Goal: Transaction & Acquisition: Purchase product/service

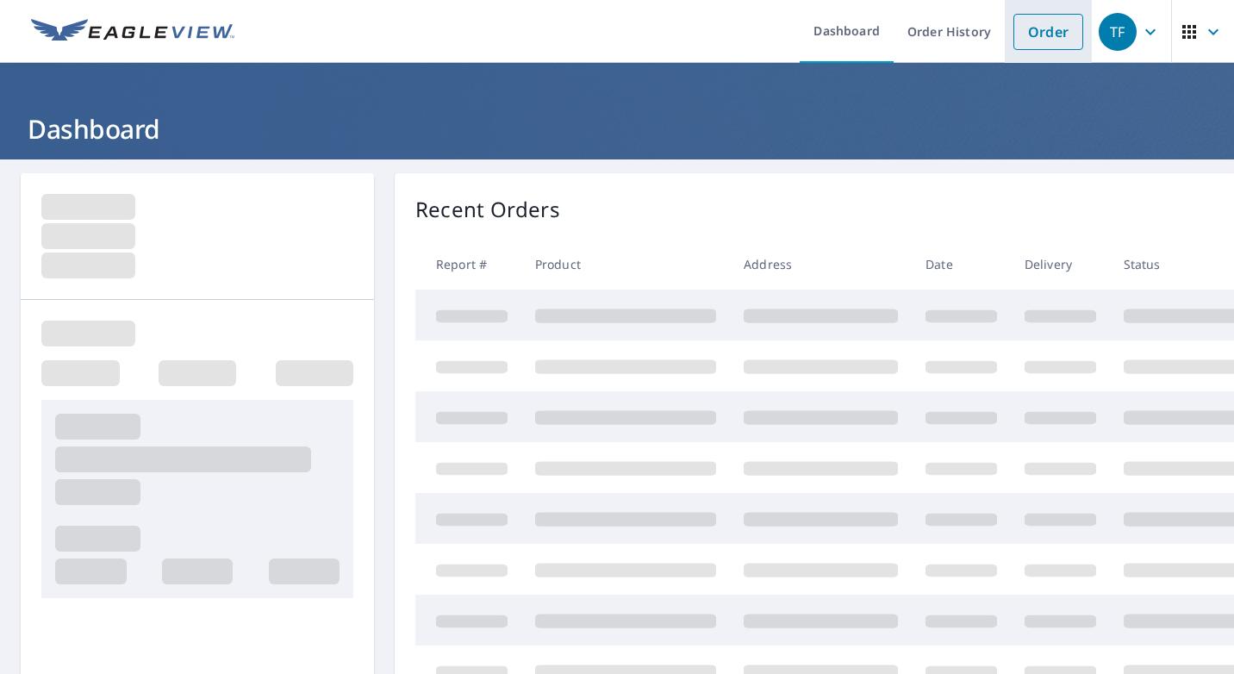
click at [1055, 28] on link "Order" at bounding box center [1048, 32] width 70 height 36
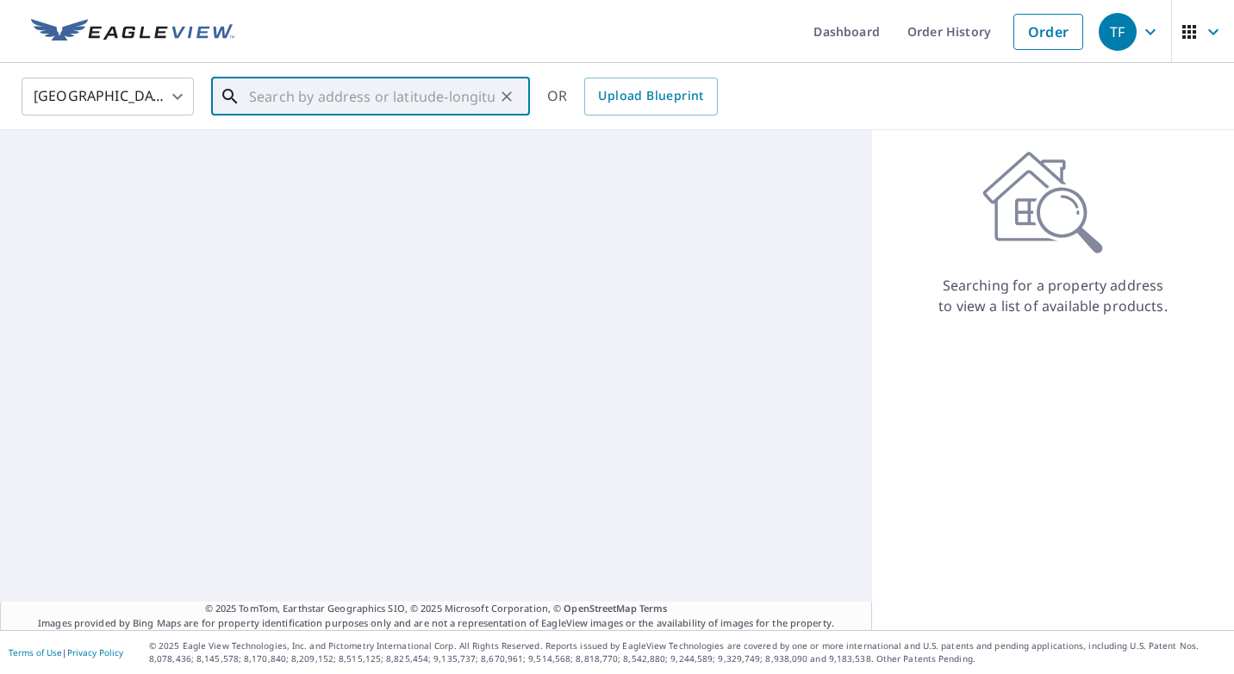
click at [303, 101] on input "text" at bounding box center [372, 96] width 246 height 48
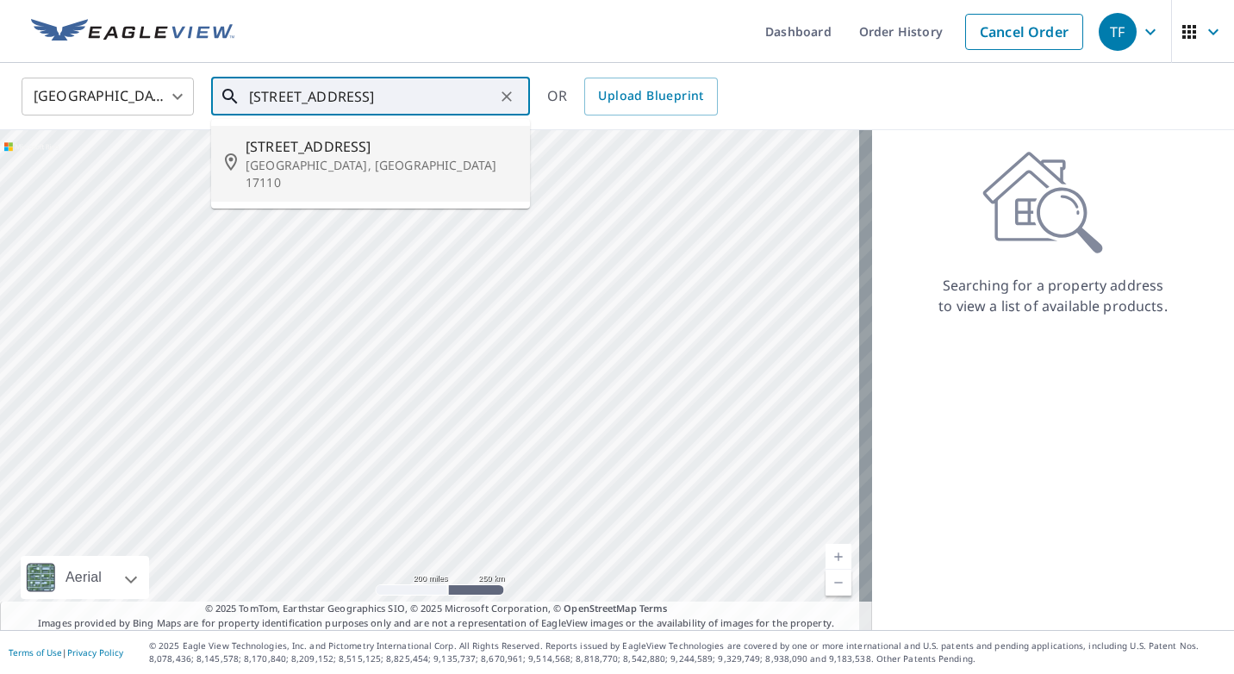
click at [269, 146] on span "[STREET_ADDRESS]" at bounding box center [381, 146] width 271 height 21
type input "[STREET_ADDRESS]"
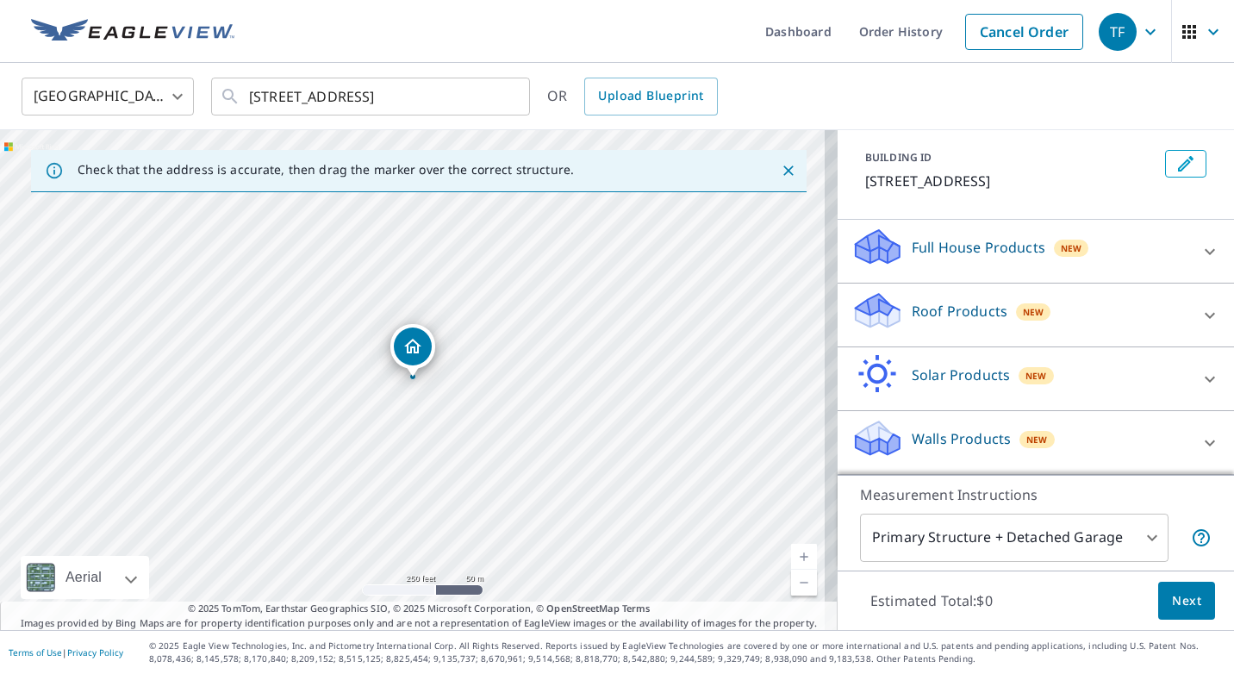
scroll to position [89, 0]
click at [1199, 316] on icon at bounding box center [1209, 315] width 21 height 21
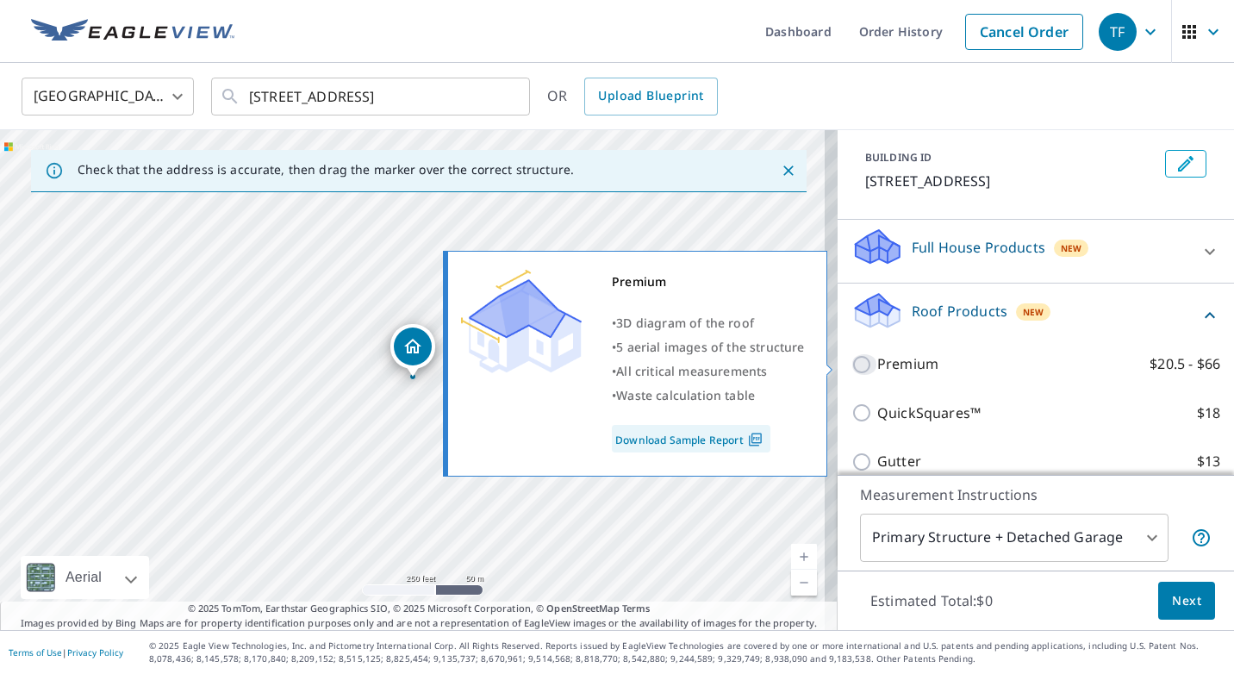
click at [851, 370] on input "Premium $20.5 - $66" at bounding box center [864, 364] width 26 height 21
checkbox input "true"
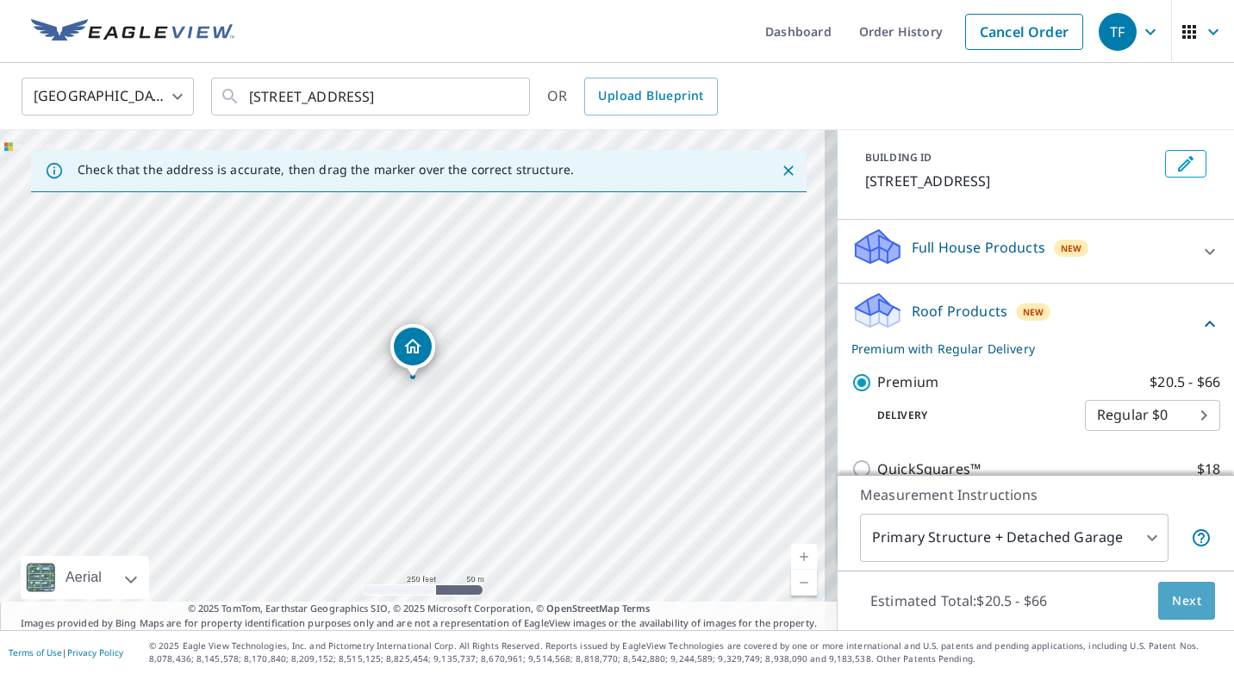
click at [1172, 596] on span "Next" at bounding box center [1186, 601] width 29 height 22
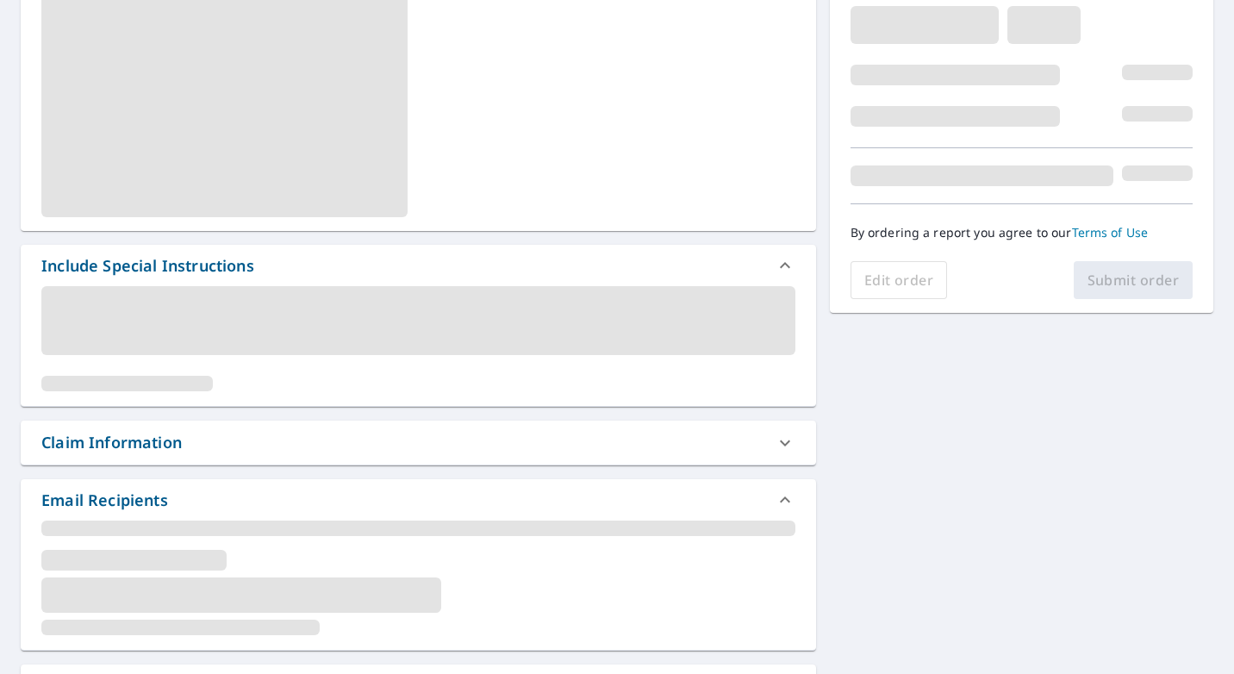
scroll to position [345, 0]
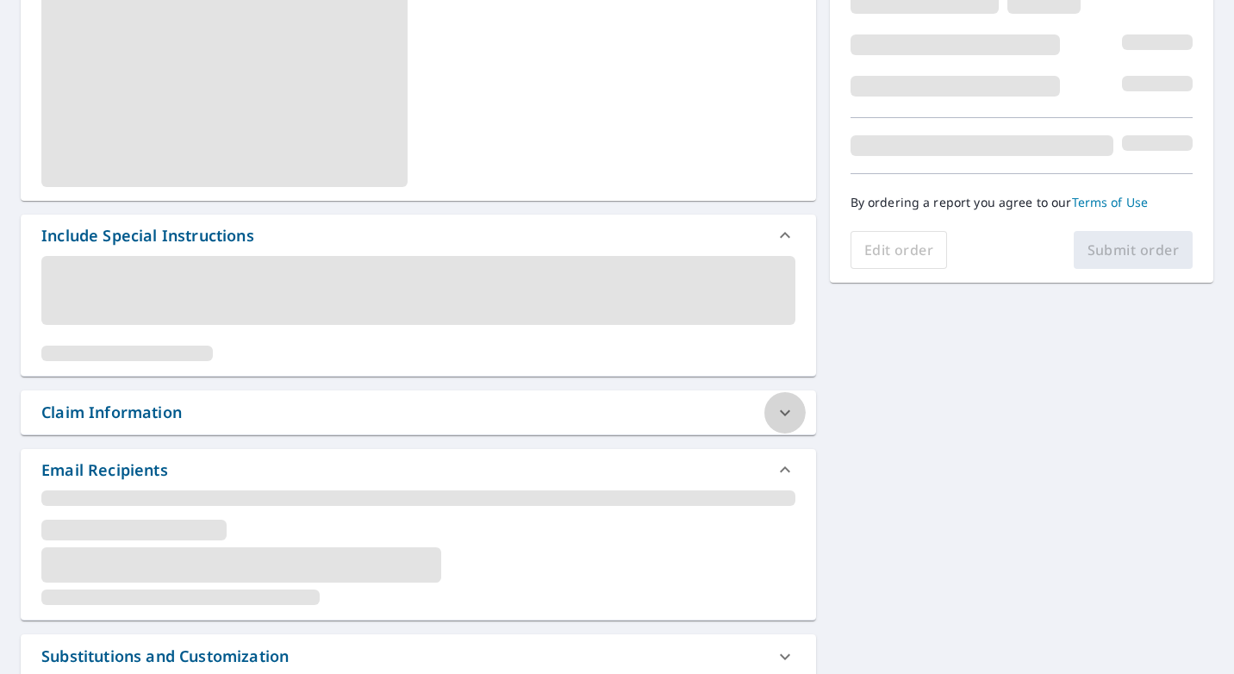
click at [787, 414] on div at bounding box center [784, 412] width 41 height 41
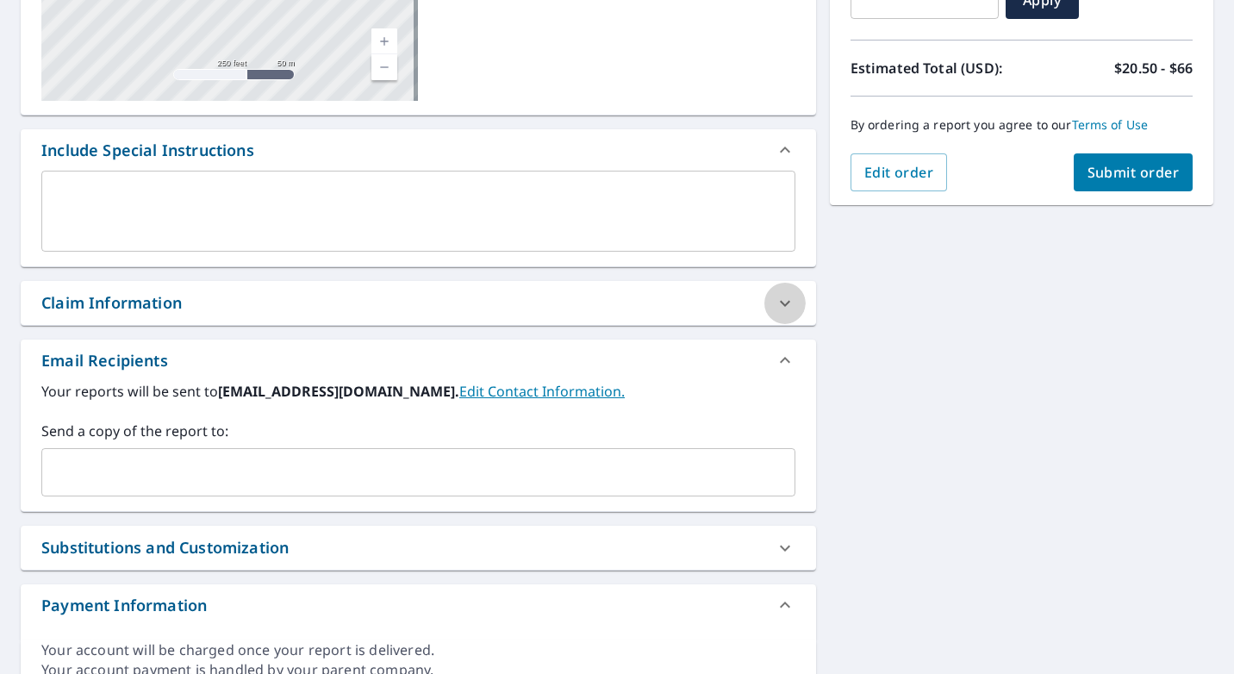
click at [775, 302] on icon at bounding box center [785, 303] width 21 height 21
checkbox input "true"
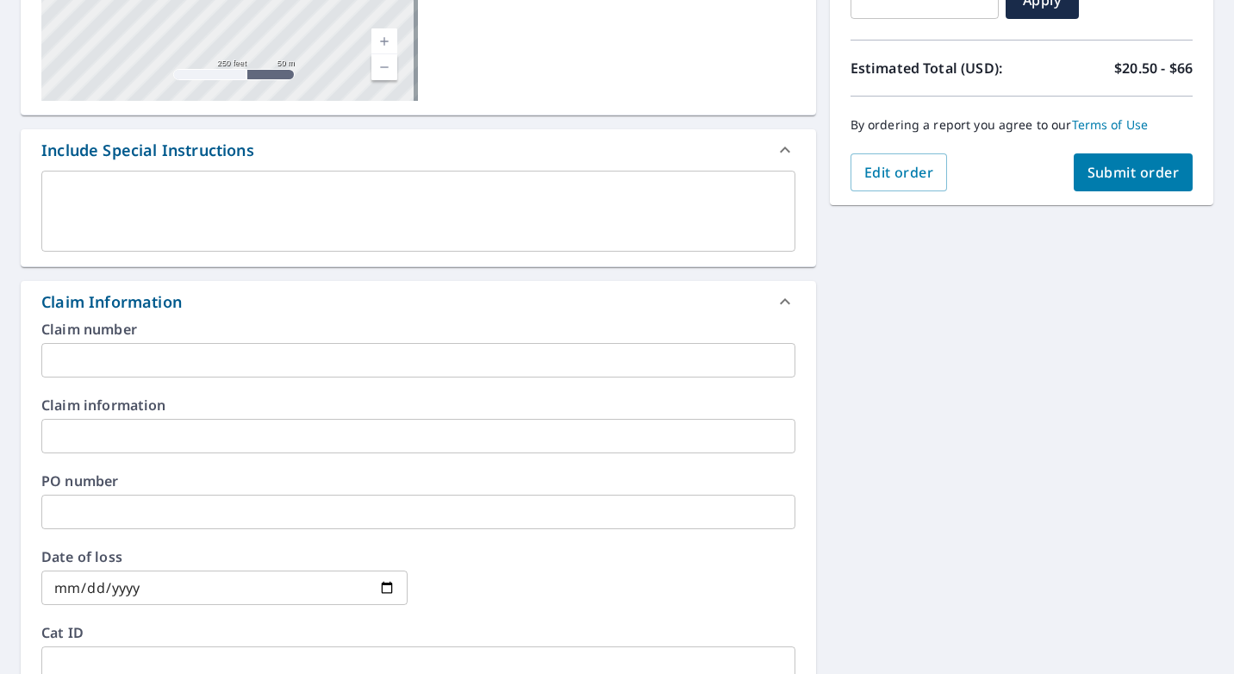
click at [192, 372] on input "text" at bounding box center [418, 360] width 754 height 34
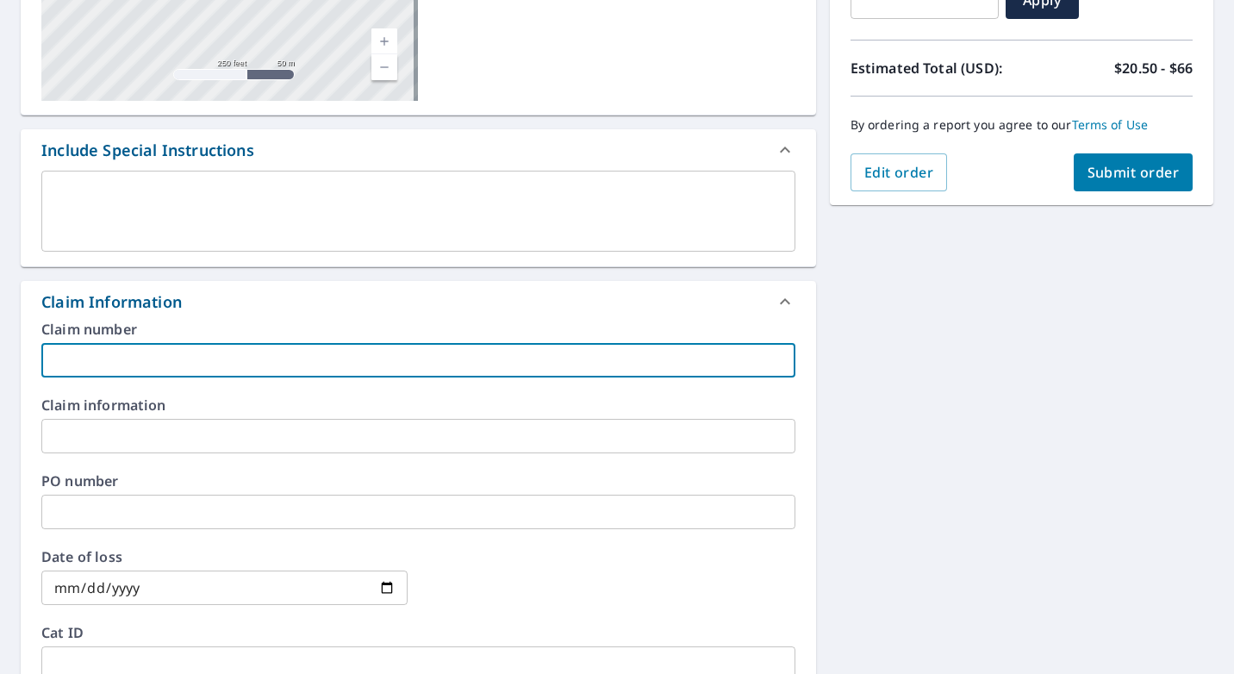
type input "a"
checkbox input "true"
type input "am"
checkbox input "true"
type input "amo"
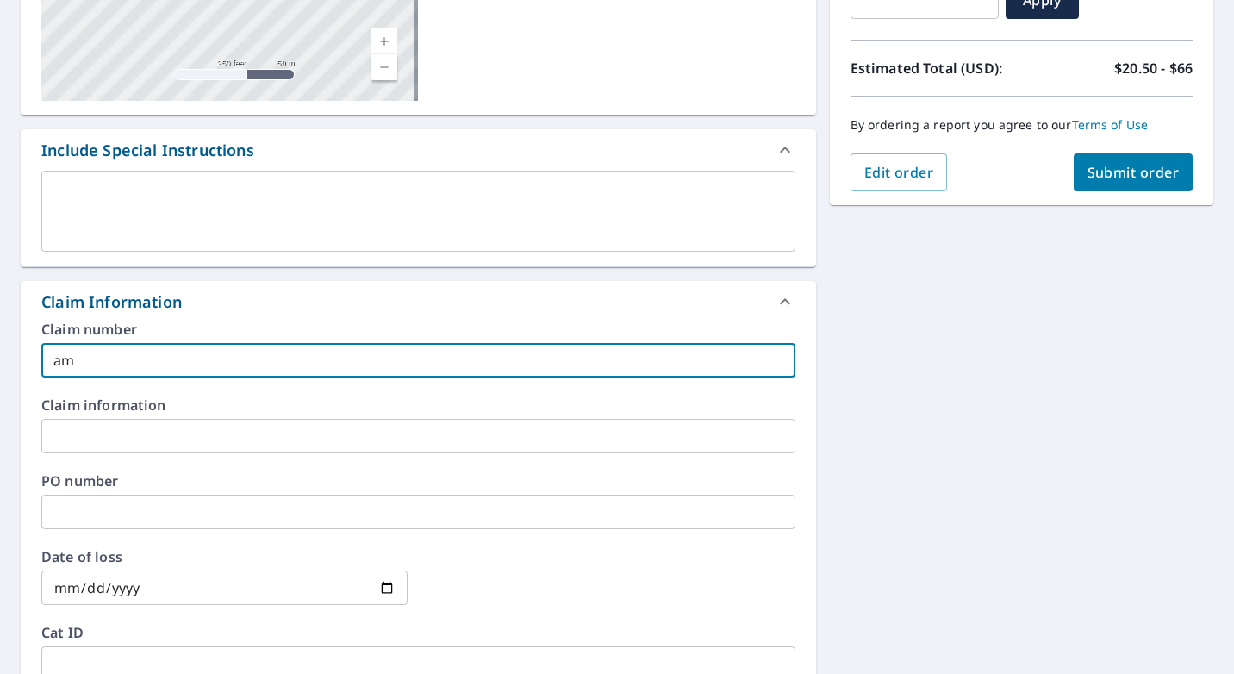
checkbox input "true"
type input "[PERSON_NAME]"
checkbox input "true"
type input "[PERSON_NAME]"
checkbox input "true"
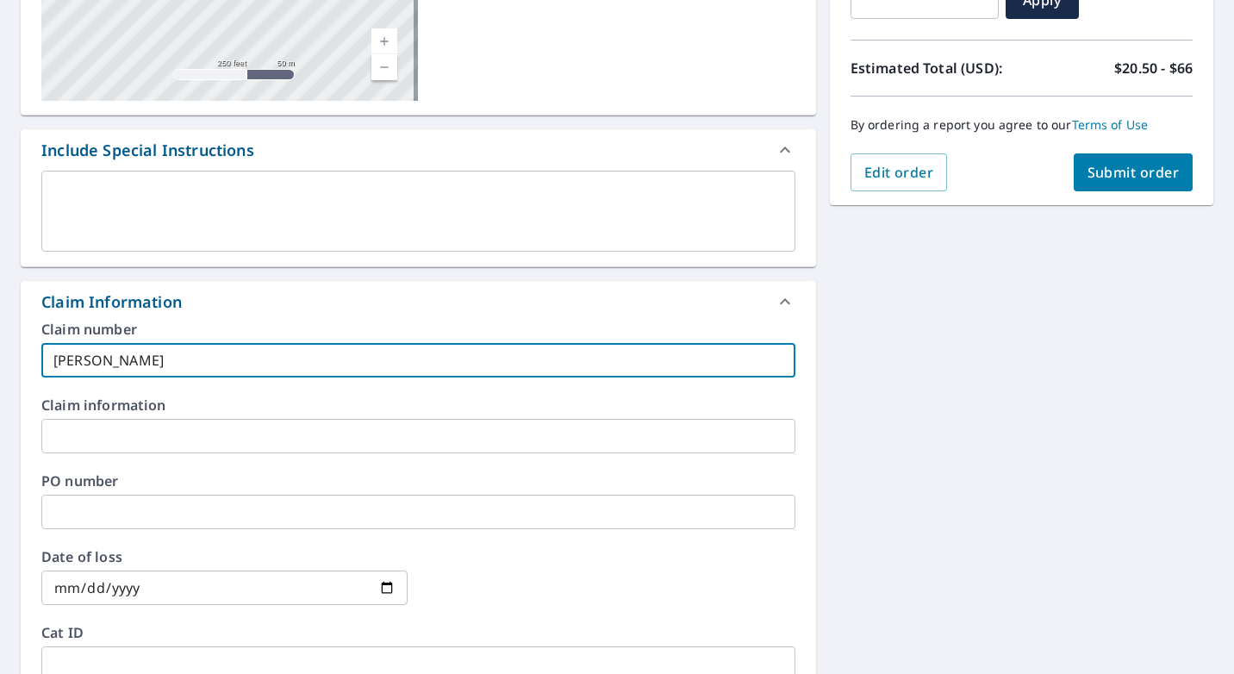
type input "[PERSON_NAME]"
checkbox input "true"
type input "[PERSON_NAME]@"
checkbox input "true"
type input "[PERSON_NAME] b@e"
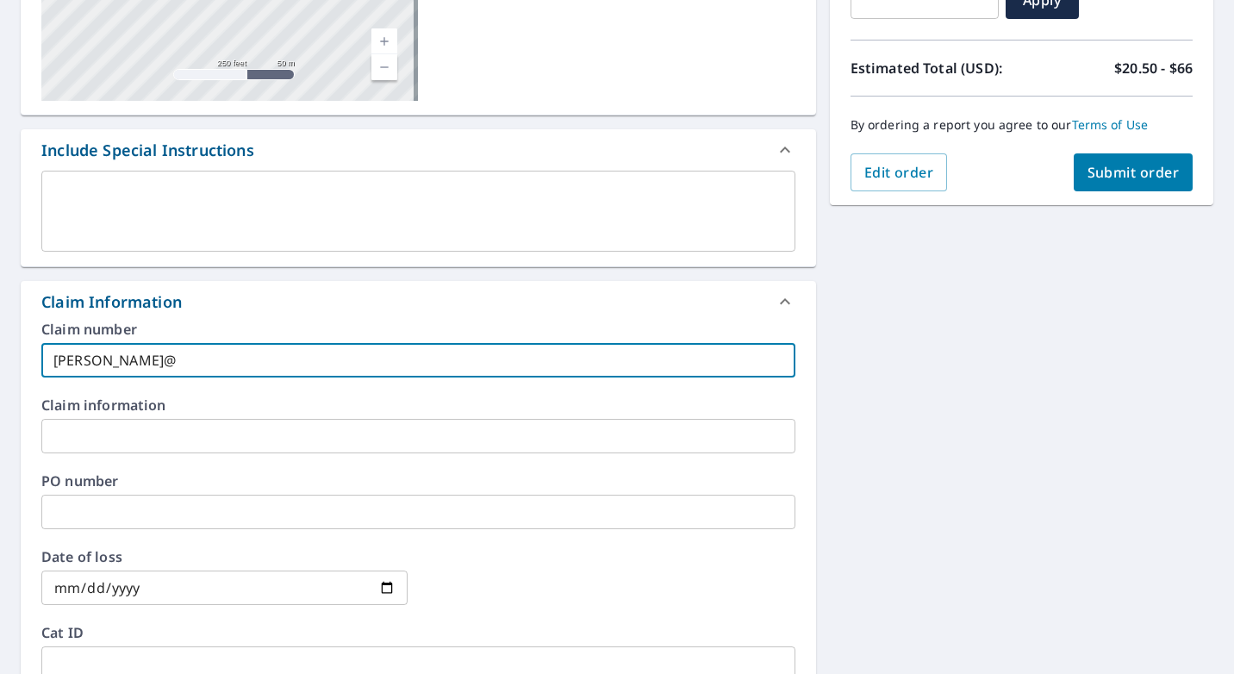
checkbox input "true"
type input "[PERSON_NAME] b@e"
click at [134, 441] on input "text" at bounding box center [418, 436] width 754 height 34
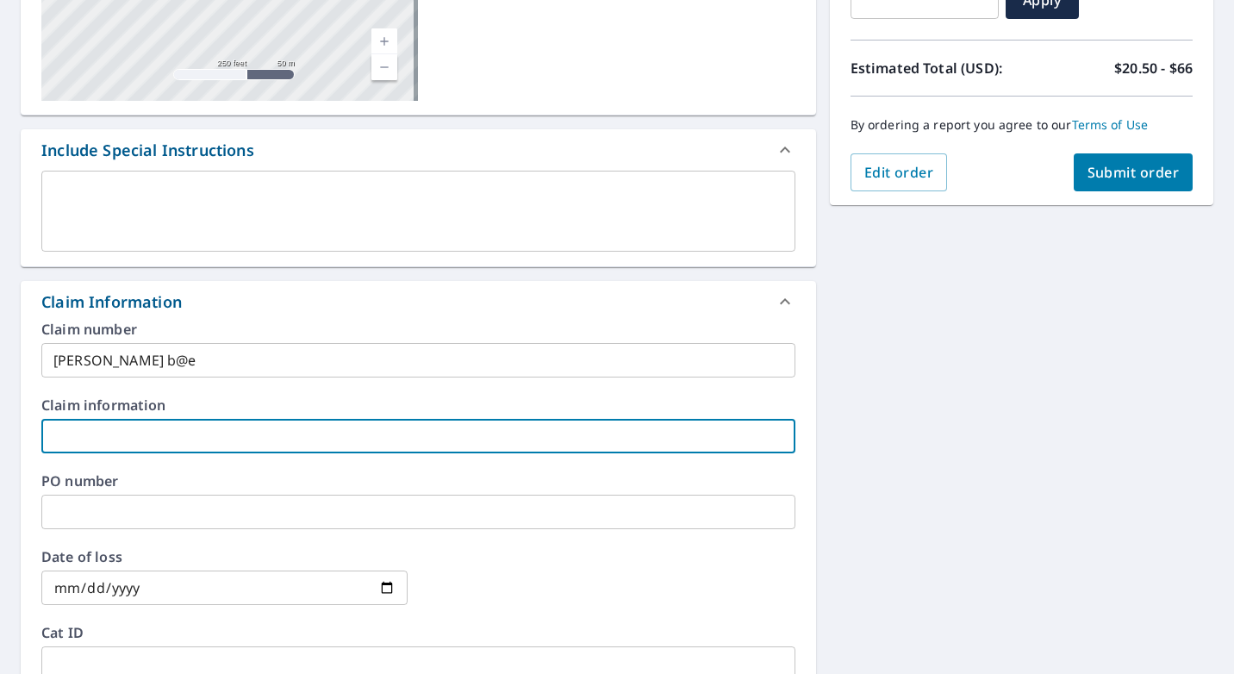
type input "[PERSON_NAME] b@e"
checkbox input "true"
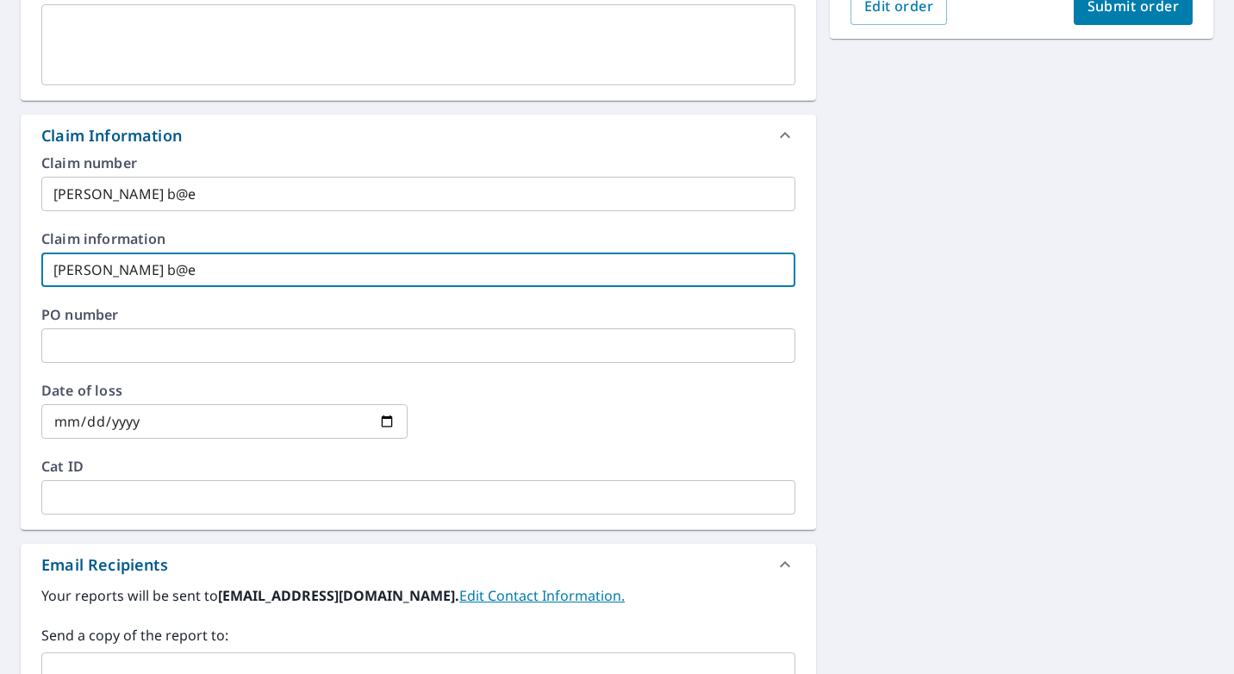
scroll to position [603, 0]
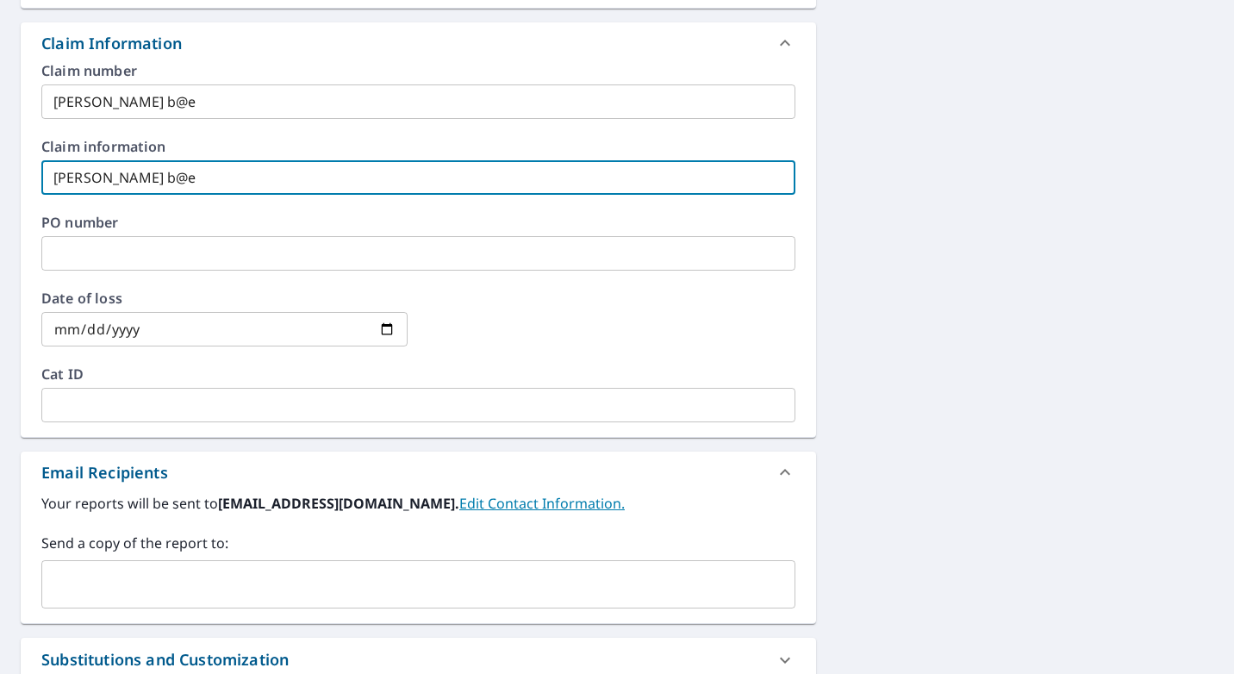
click at [90, 582] on input "text" at bounding box center [405, 584] width 713 height 33
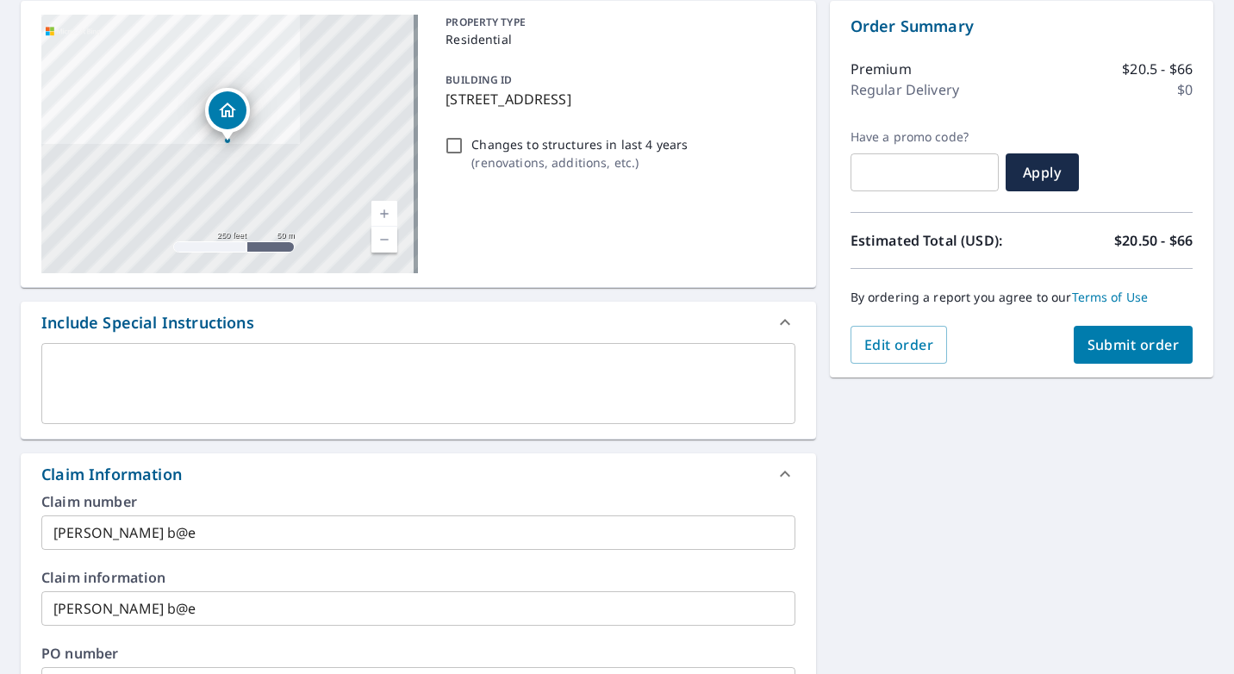
scroll to position [0, 0]
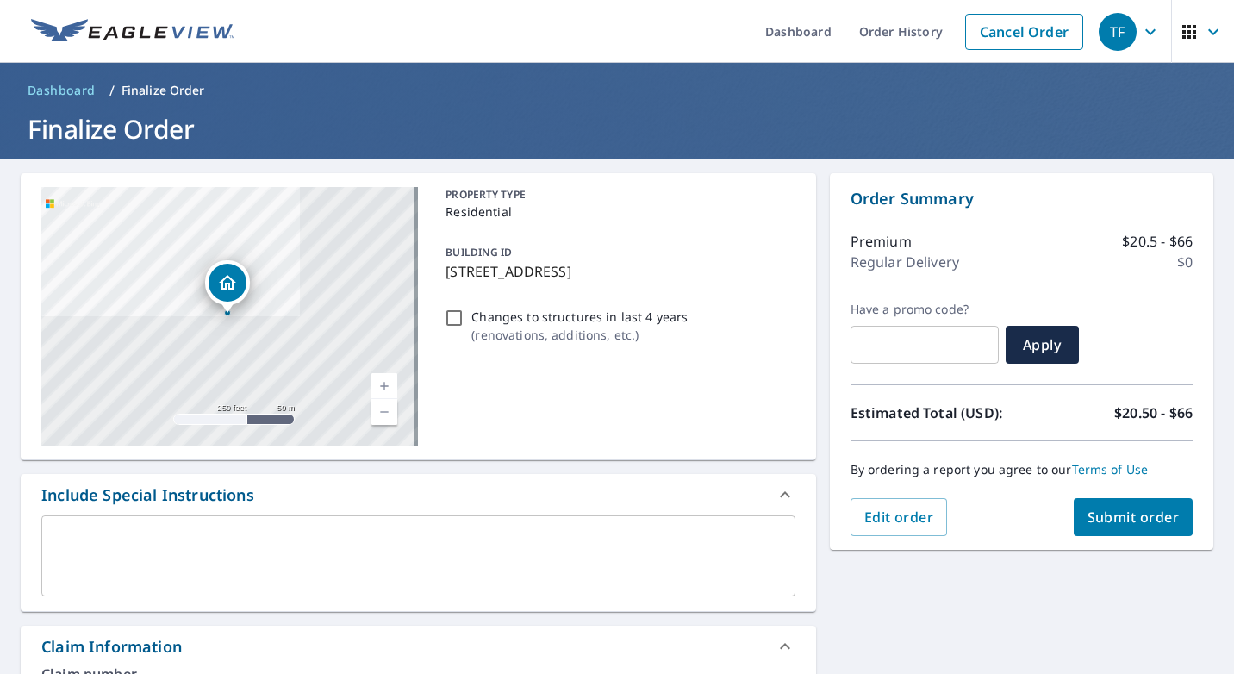
type input "[PERSON_NAME][EMAIL_ADDRESS][PERSON_NAME][DOMAIN_NAME]"
click at [1108, 513] on span "Submit order" at bounding box center [1133, 516] width 92 height 19
checkbox input "true"
